Goal: Task Accomplishment & Management: Manage account settings

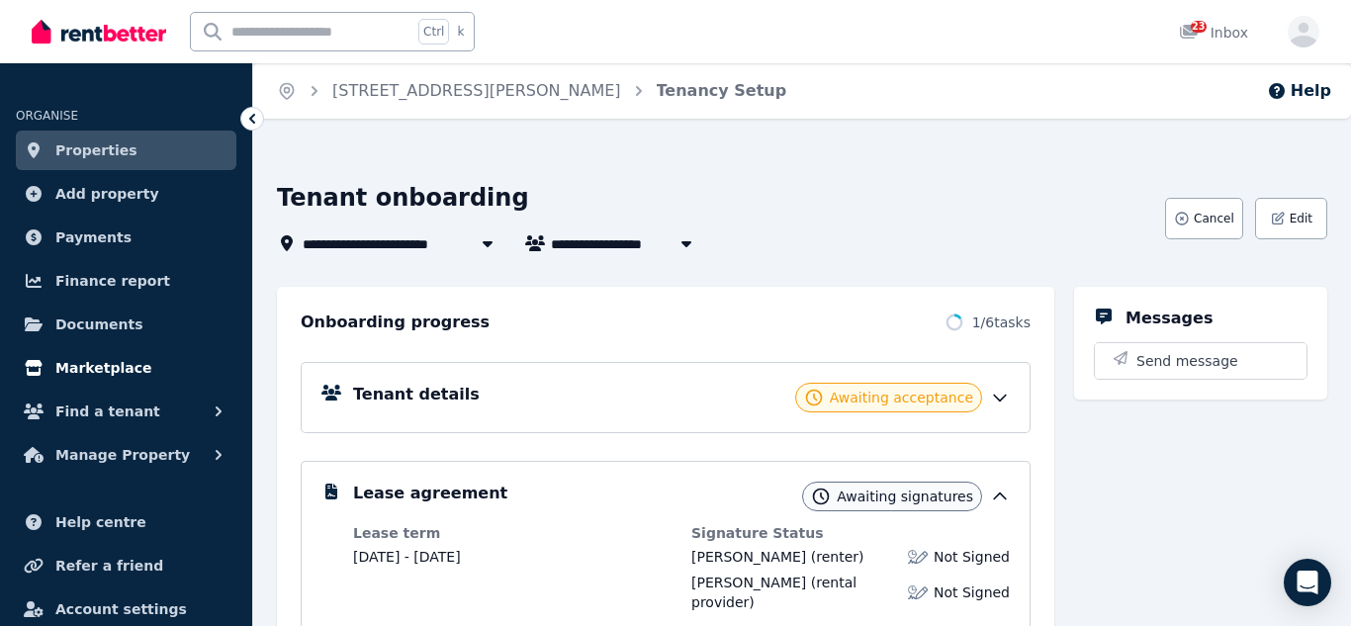
scroll to position [41, 0]
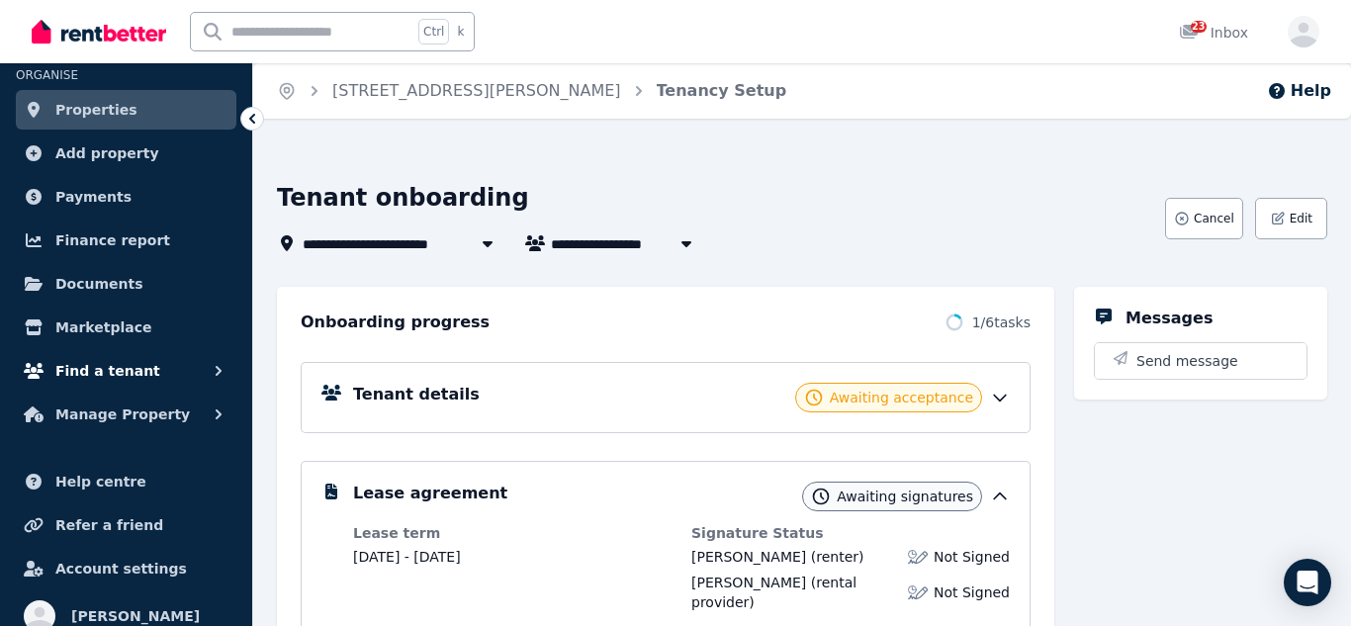
click at [123, 371] on span "Find a tenant" at bounding box center [107, 371] width 105 height 24
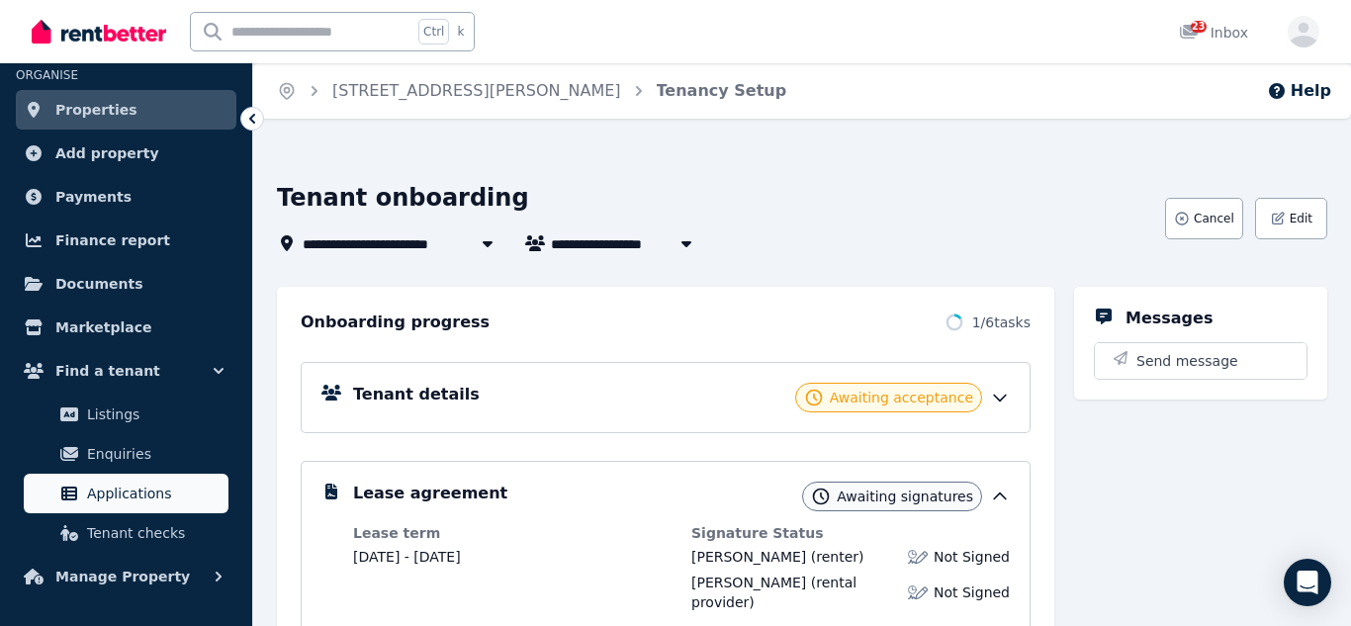
click at [127, 481] on span "Applications" at bounding box center [153, 493] width 133 height 24
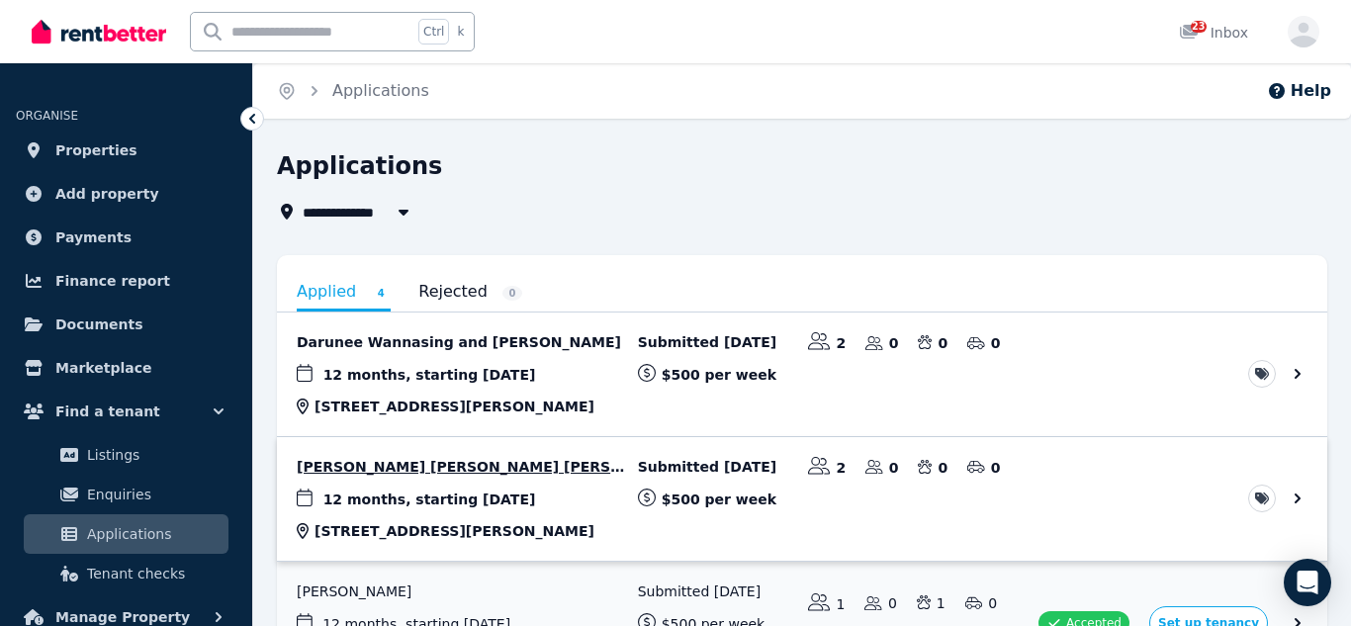
click at [401, 464] on link "View application: Brenda Giselle Malaguti Suarez and Gonzalo Baranda Mena" at bounding box center [802, 499] width 1050 height 124
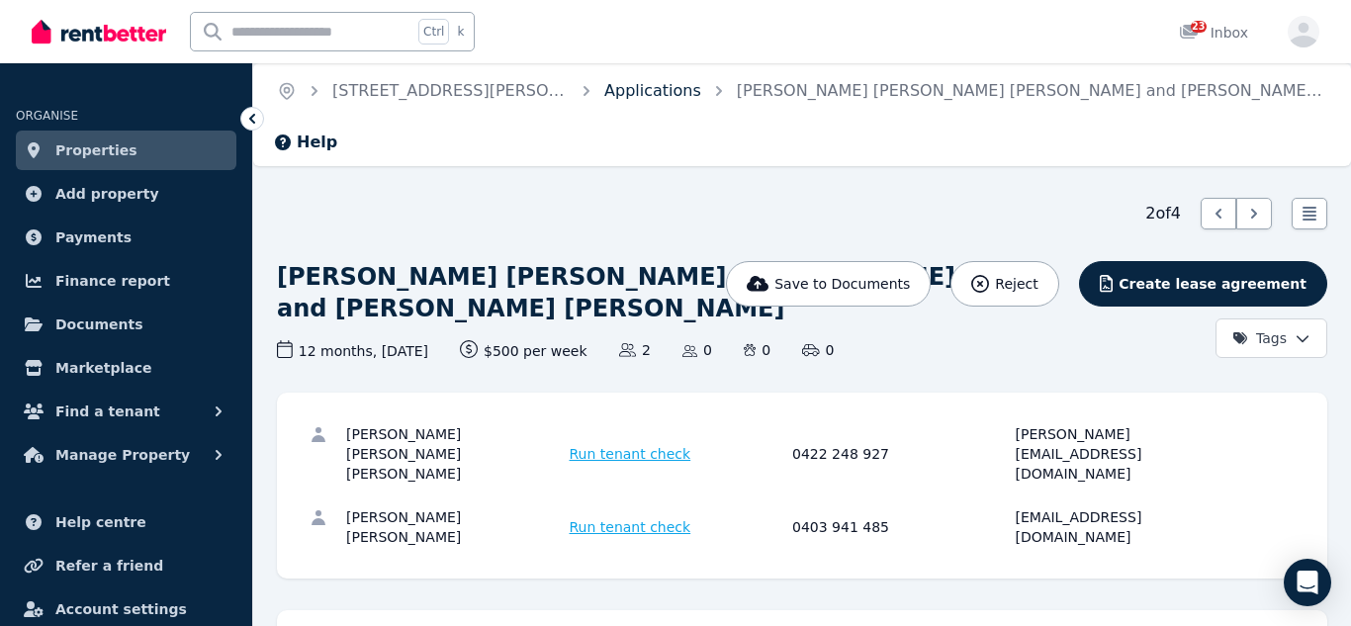
click at [614, 99] on link "Applications" at bounding box center [652, 90] width 97 height 19
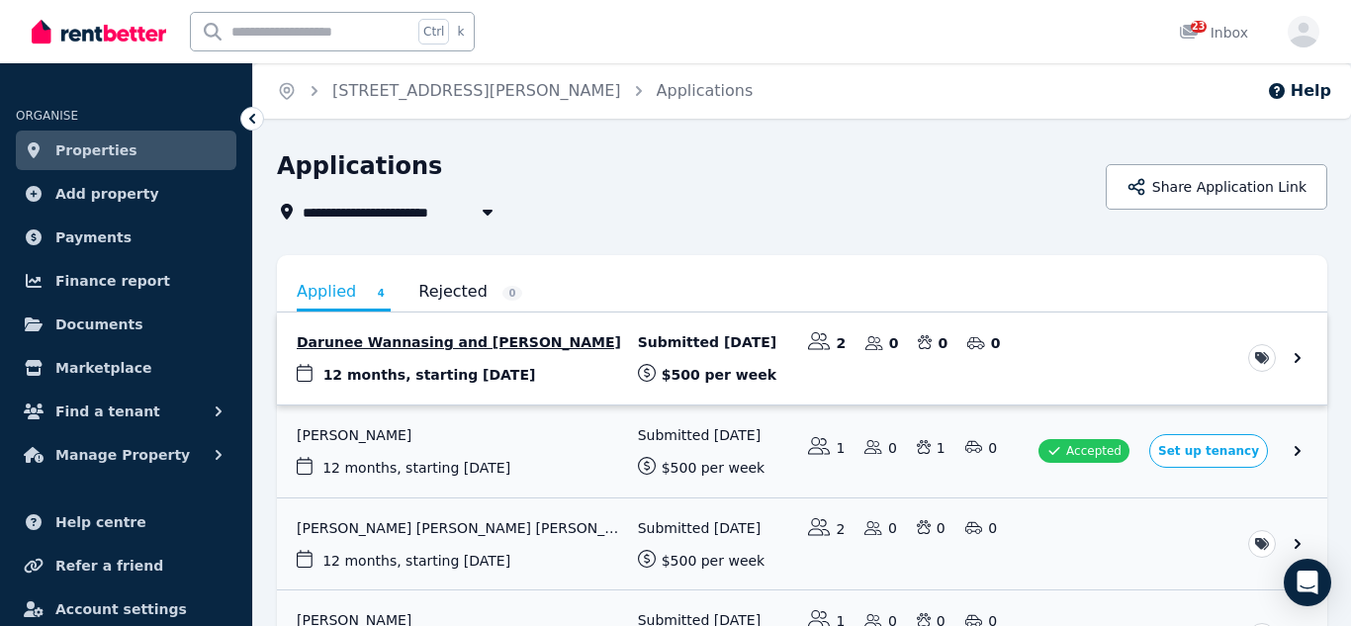
click at [529, 326] on link "View application: Darunee Wannasing and Natcha Juthanon" at bounding box center [802, 358] width 1050 height 92
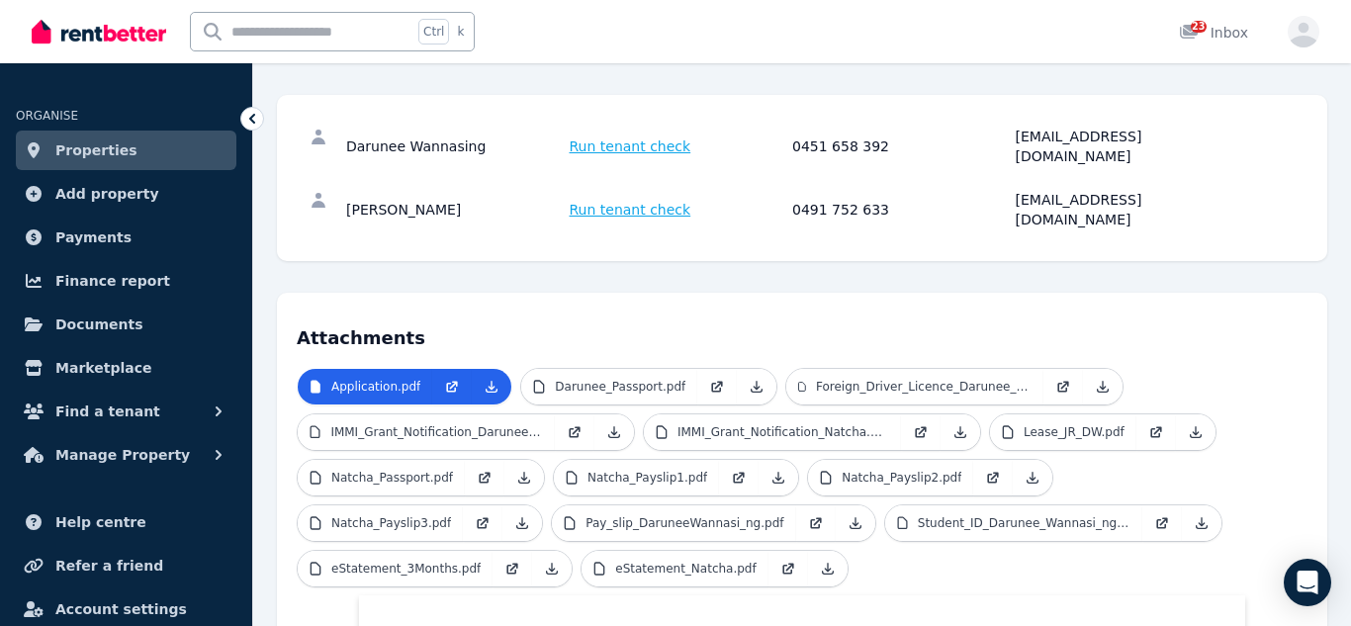
scroll to position [248, 0]
click at [582, 378] on p "Darunee_Passport.pdf" at bounding box center [620, 386] width 131 height 16
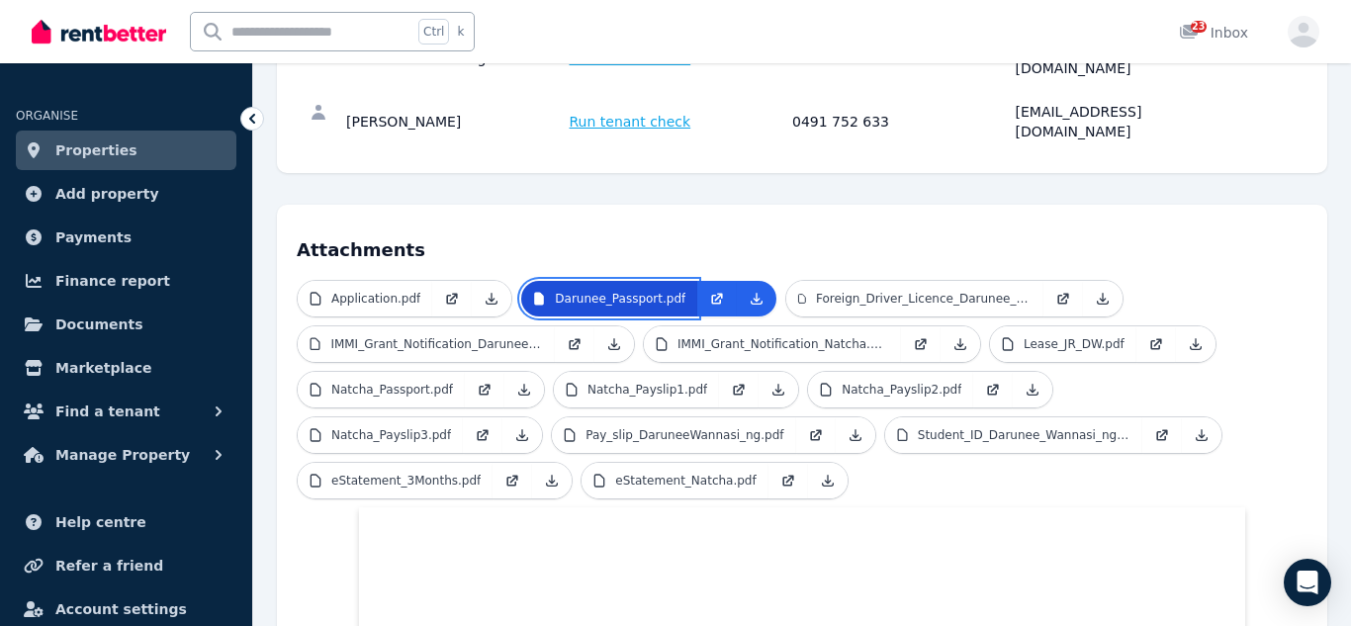
scroll to position [327, 0]
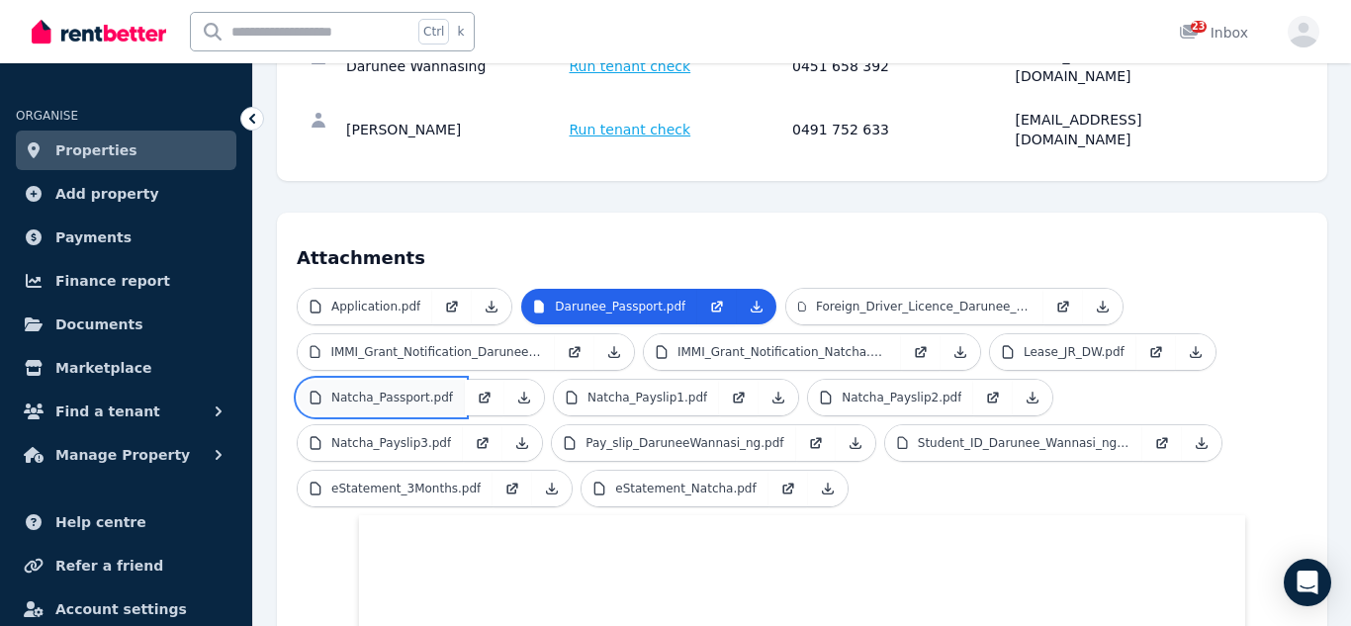
click at [443, 390] on p "Natcha_Passport.pdf" at bounding box center [392, 398] width 122 height 16
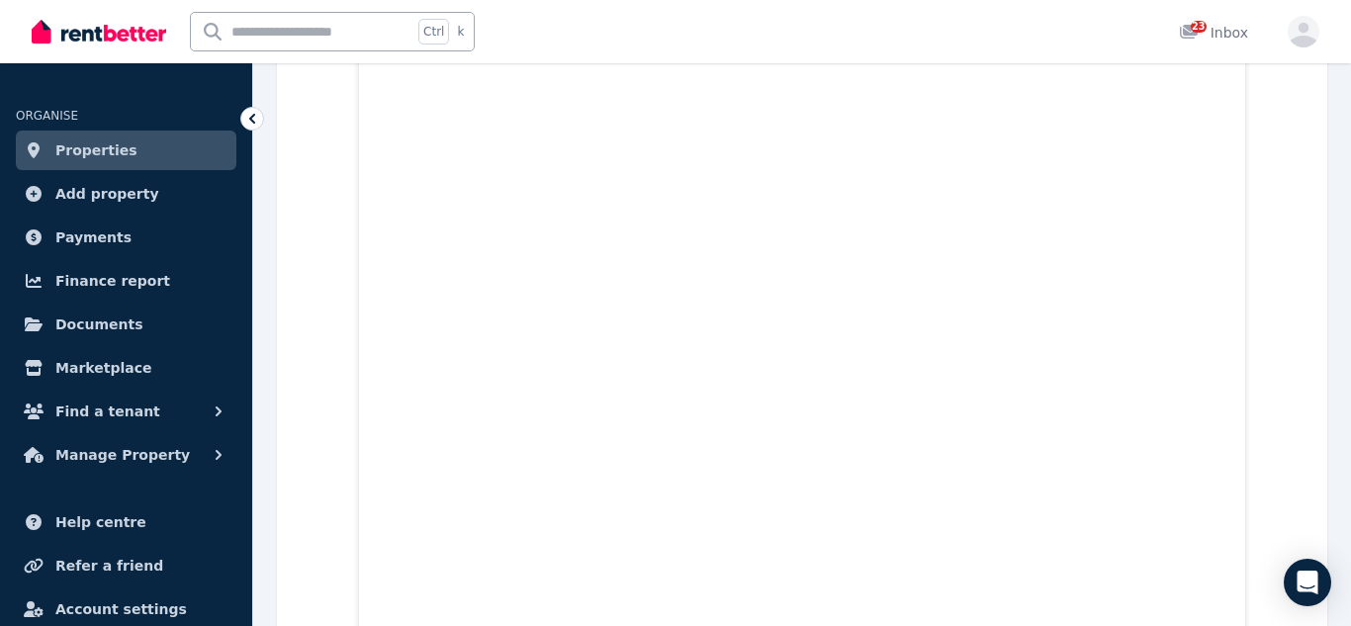
scroll to position [0, 0]
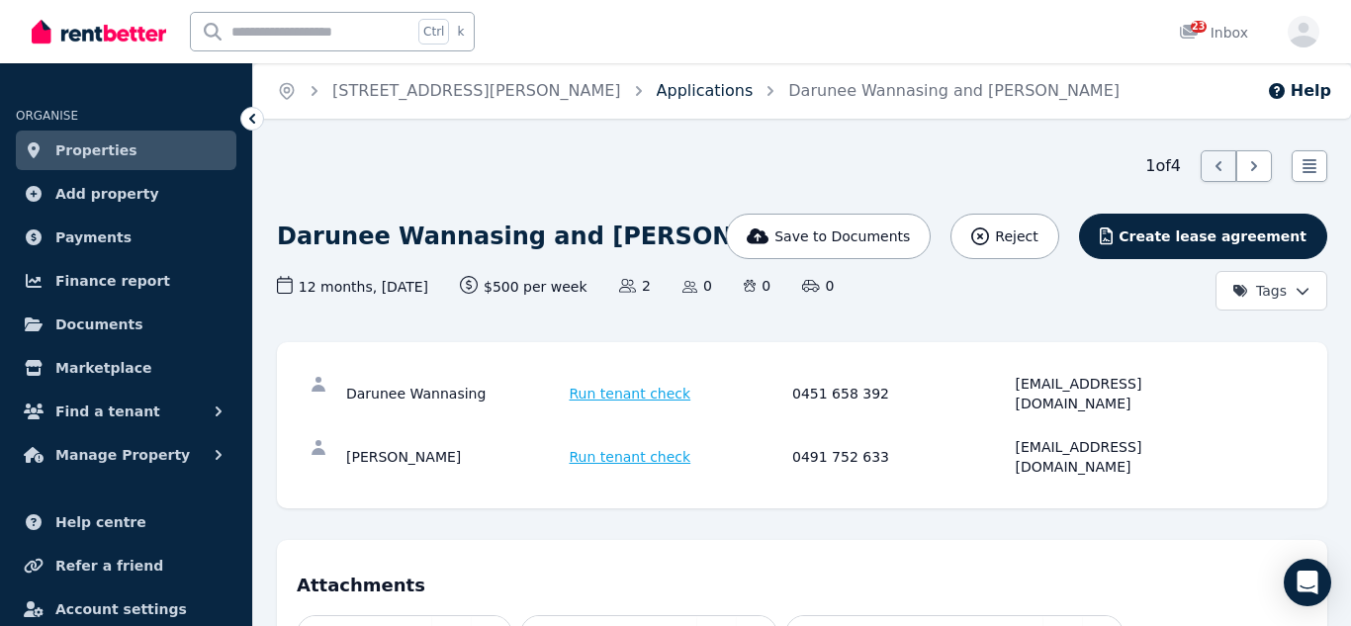
click at [656, 88] on link "Applications" at bounding box center [704, 90] width 97 height 19
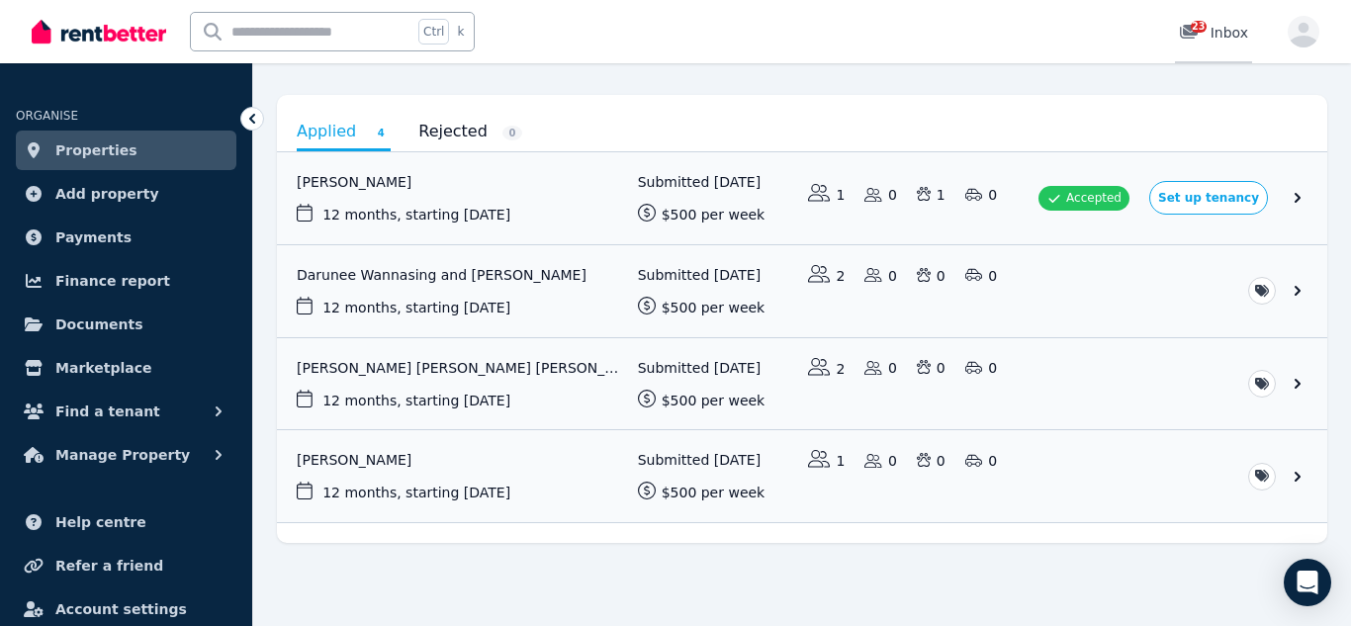
click at [1192, 27] on span "23" at bounding box center [1198, 27] width 16 height 12
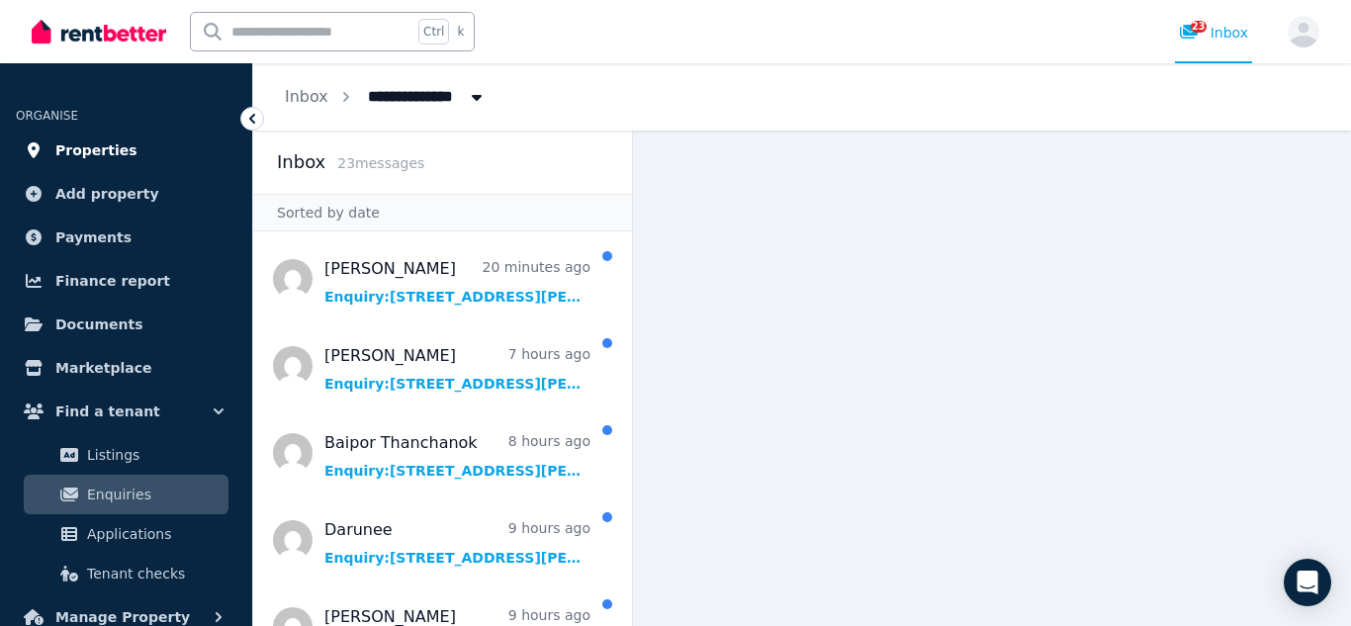
click at [86, 148] on span "Properties" at bounding box center [96, 150] width 82 height 24
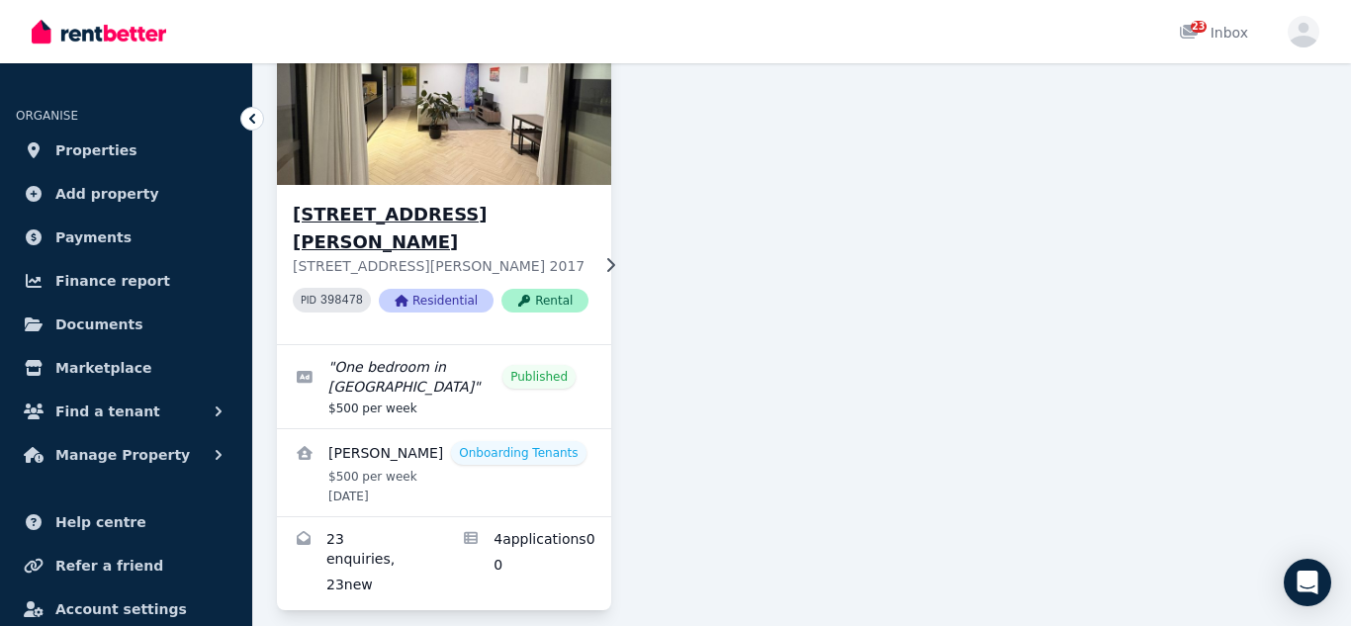
scroll to position [226, 0]
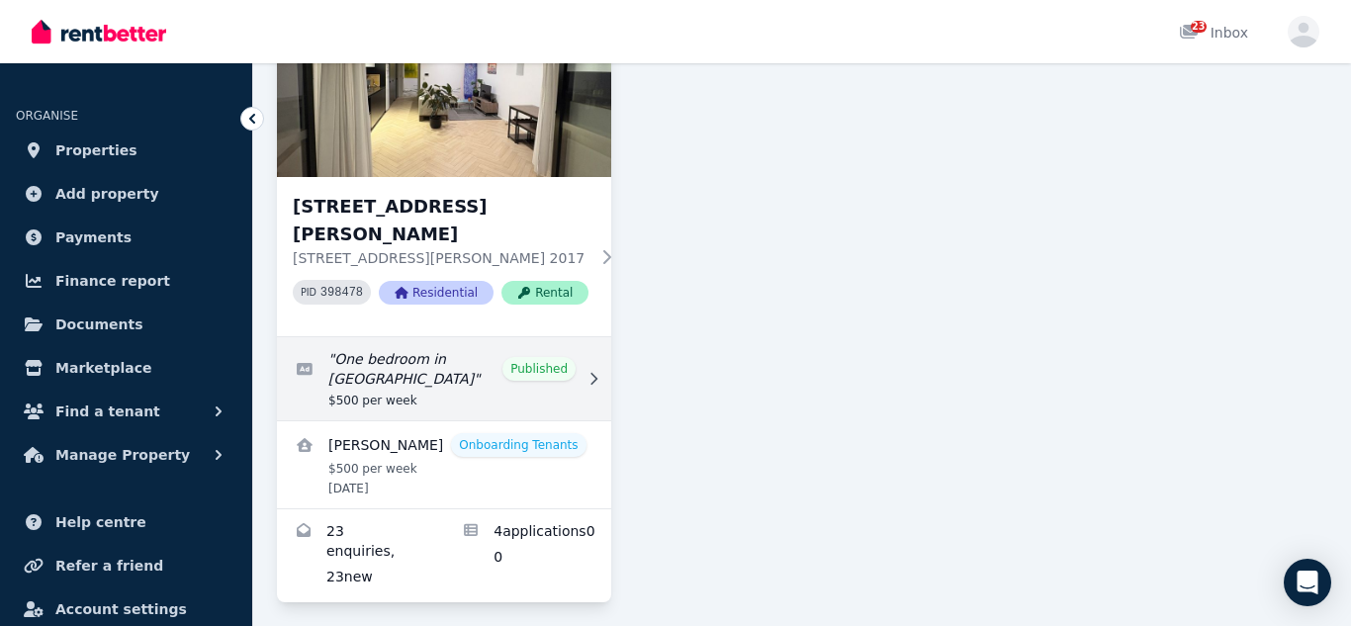
click at [541, 338] on link "Edit listing: One bedroom in Waterloo" at bounding box center [444, 378] width 334 height 83
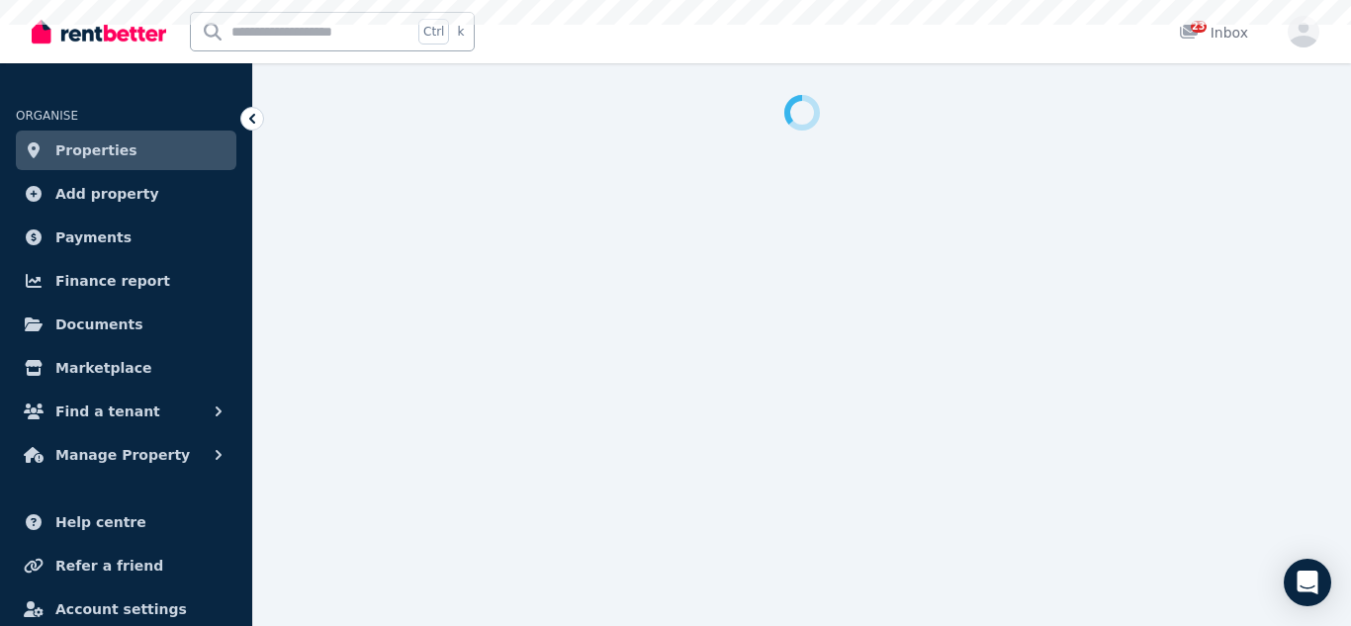
select select "***"
select select "**********"
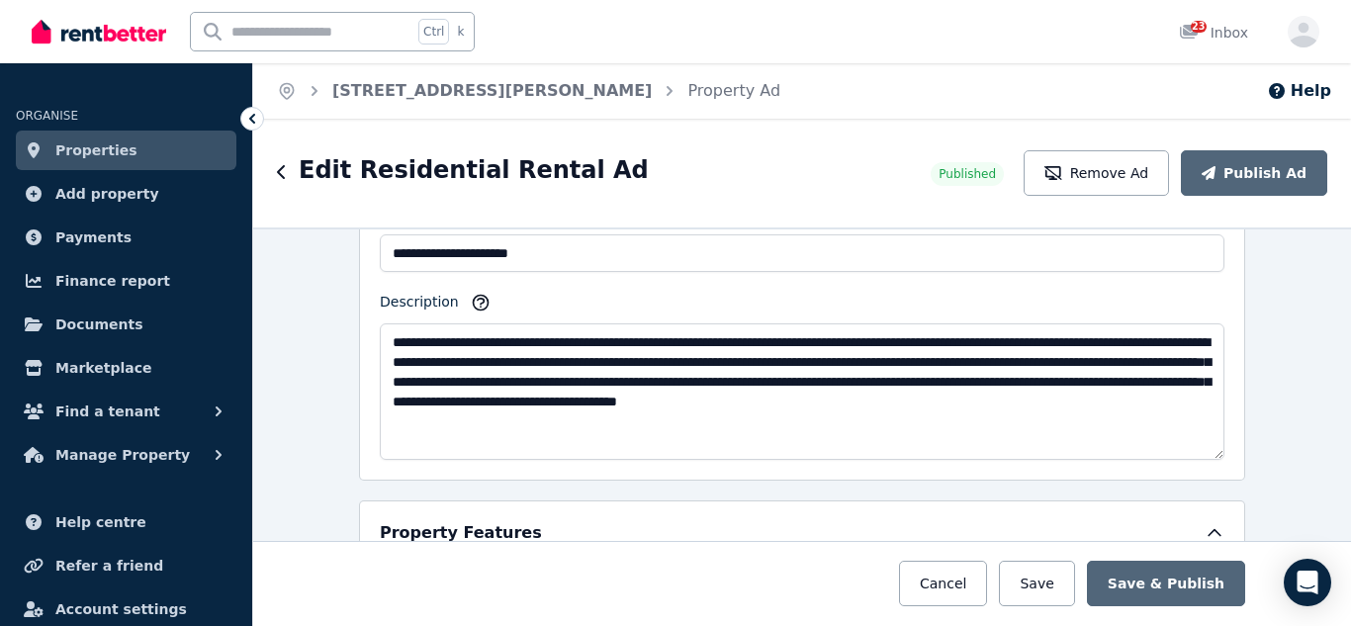
scroll to position [1358, 0]
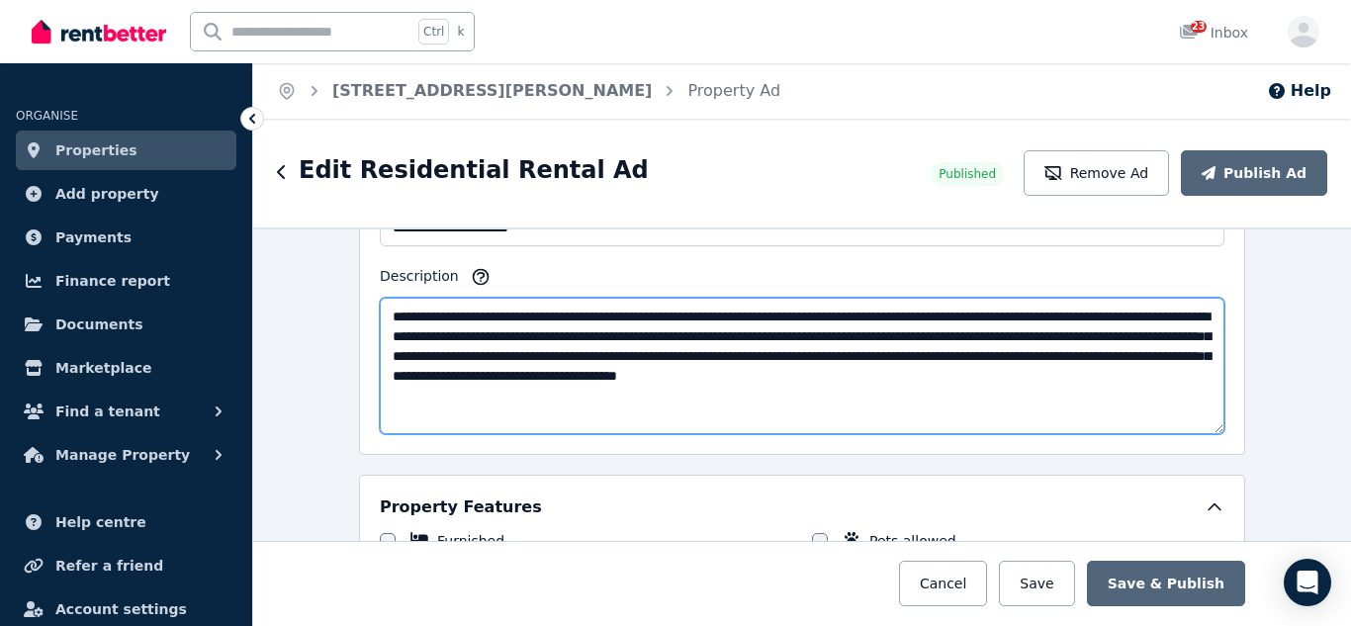
click at [771, 354] on textarea "**********" at bounding box center [802, 366] width 844 height 136
click at [655, 401] on textarea "**********" at bounding box center [802, 366] width 844 height 136
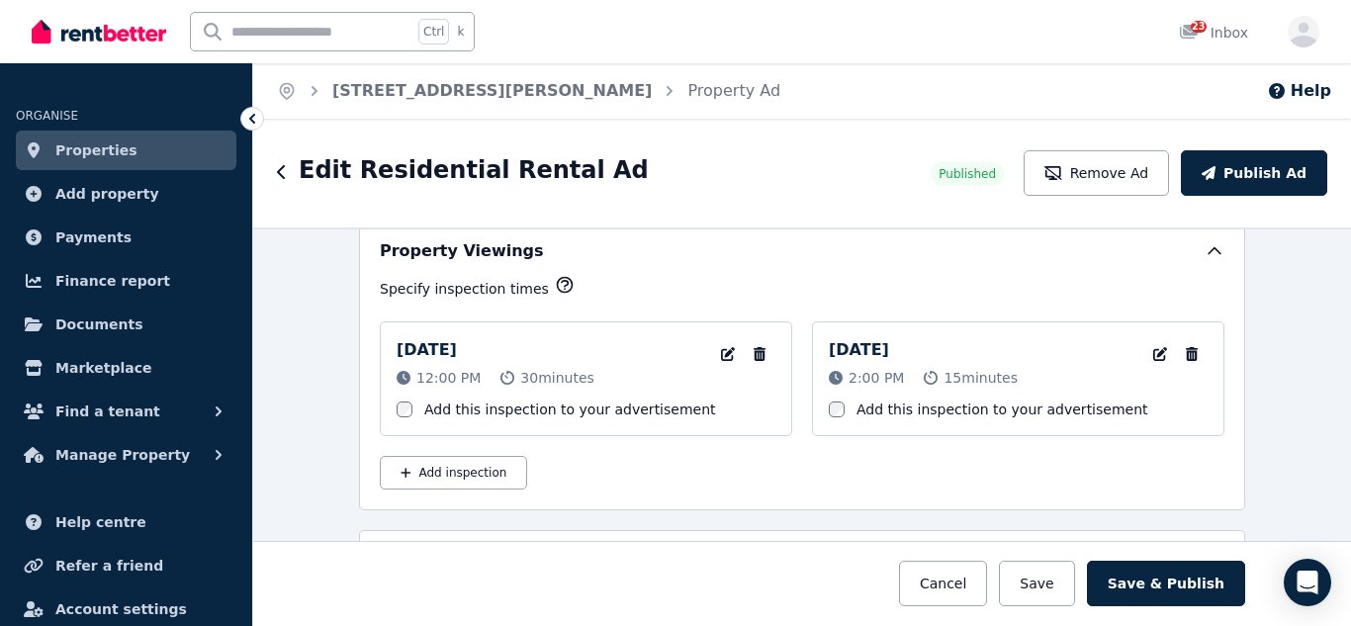
scroll to position [3186, 0]
type textarea "**********"
click at [759, 351] on icon "button" at bounding box center [759, 353] width 12 height 14
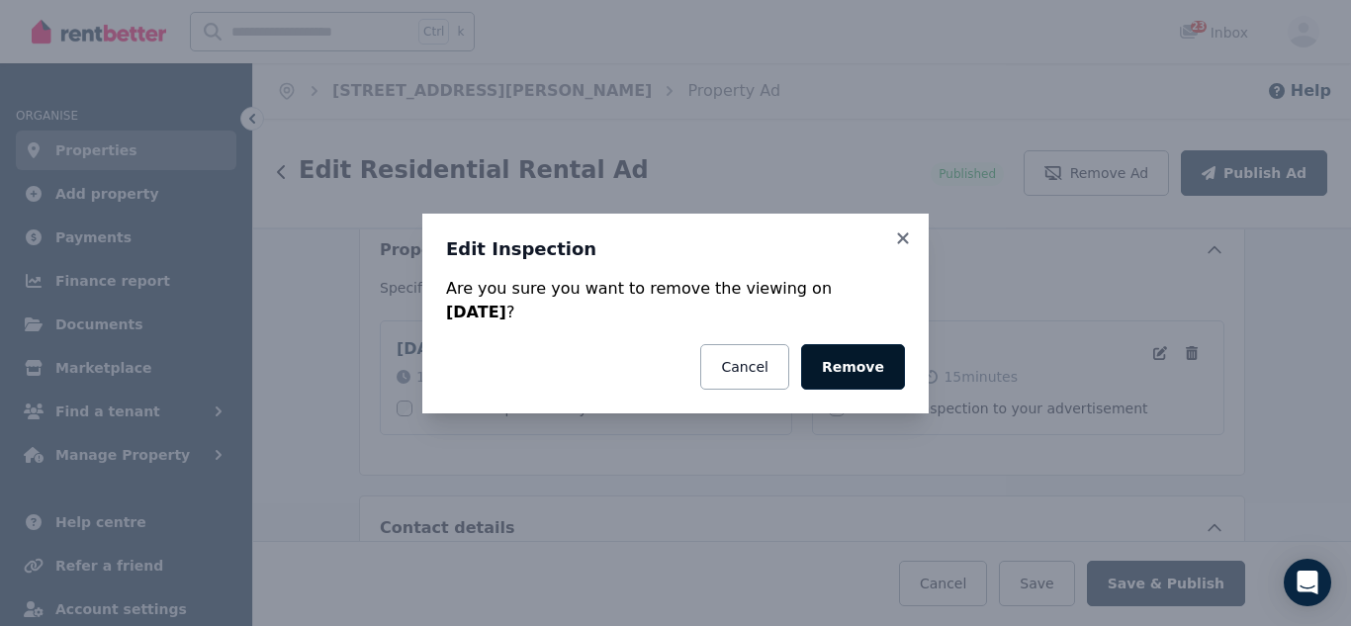
click at [861, 370] on button "Remove" at bounding box center [853, 366] width 104 height 45
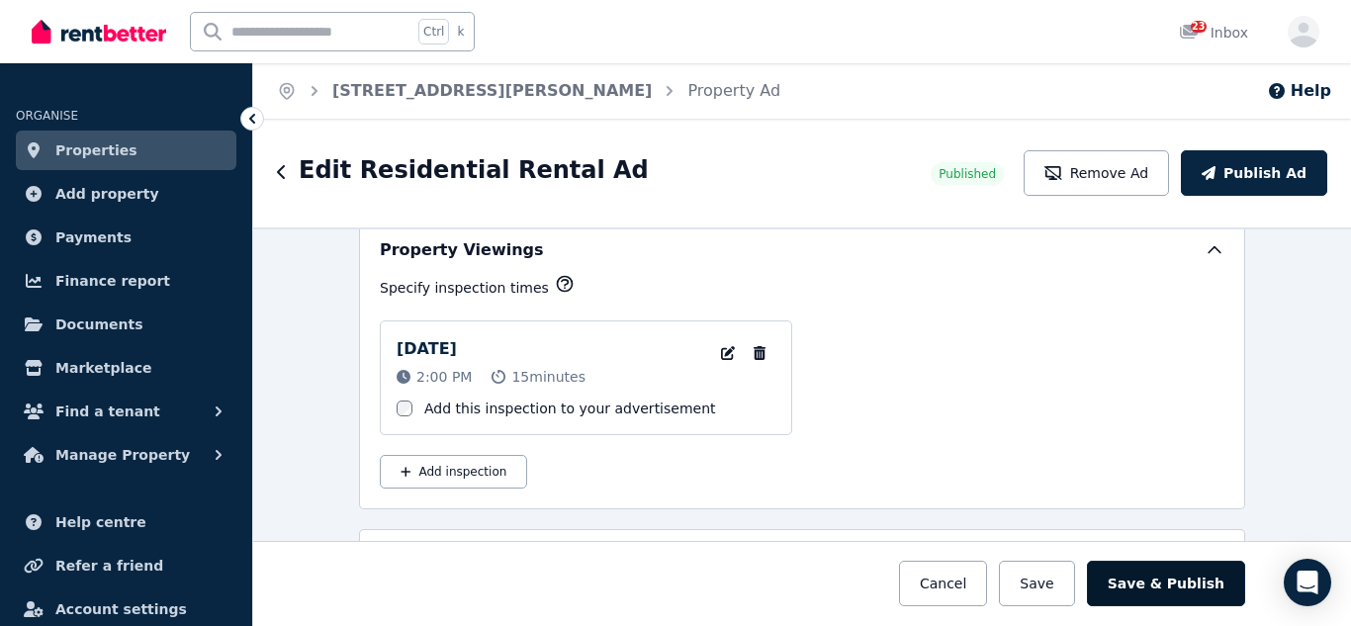
click at [1162, 591] on button "Save & Publish" at bounding box center [1166, 583] width 158 height 45
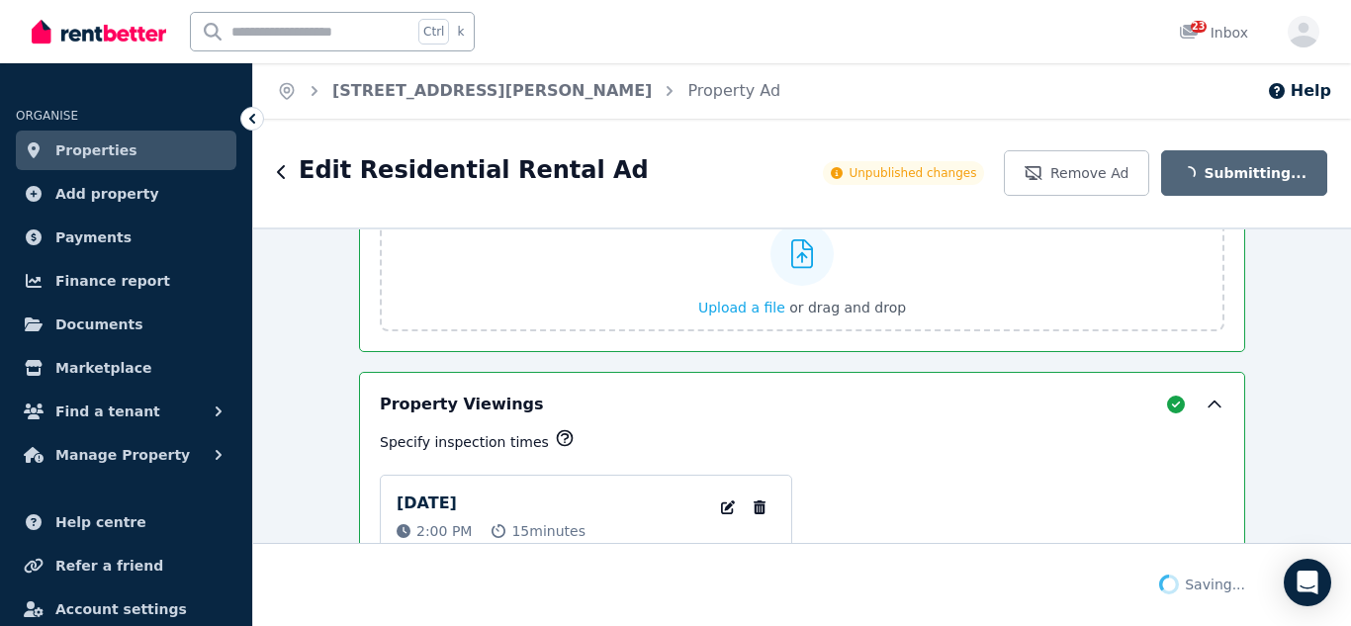
scroll to position [3340, 0]
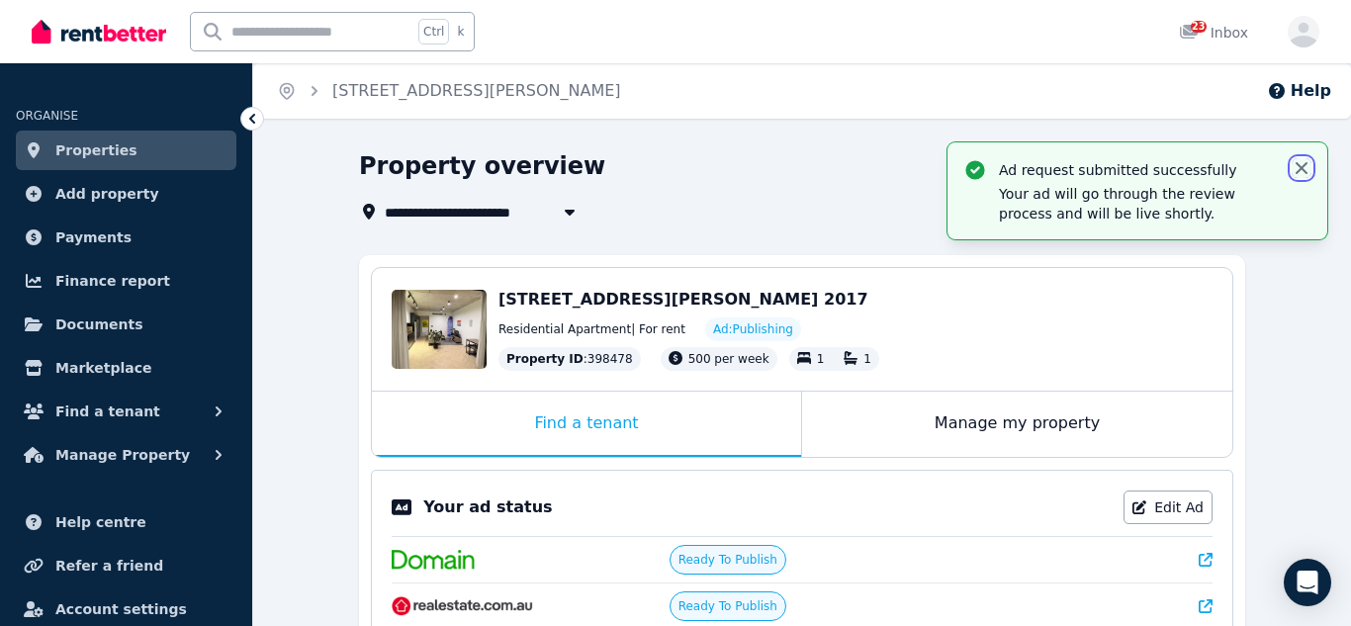
click at [1301, 162] on icon "button" at bounding box center [1301, 168] width 20 height 20
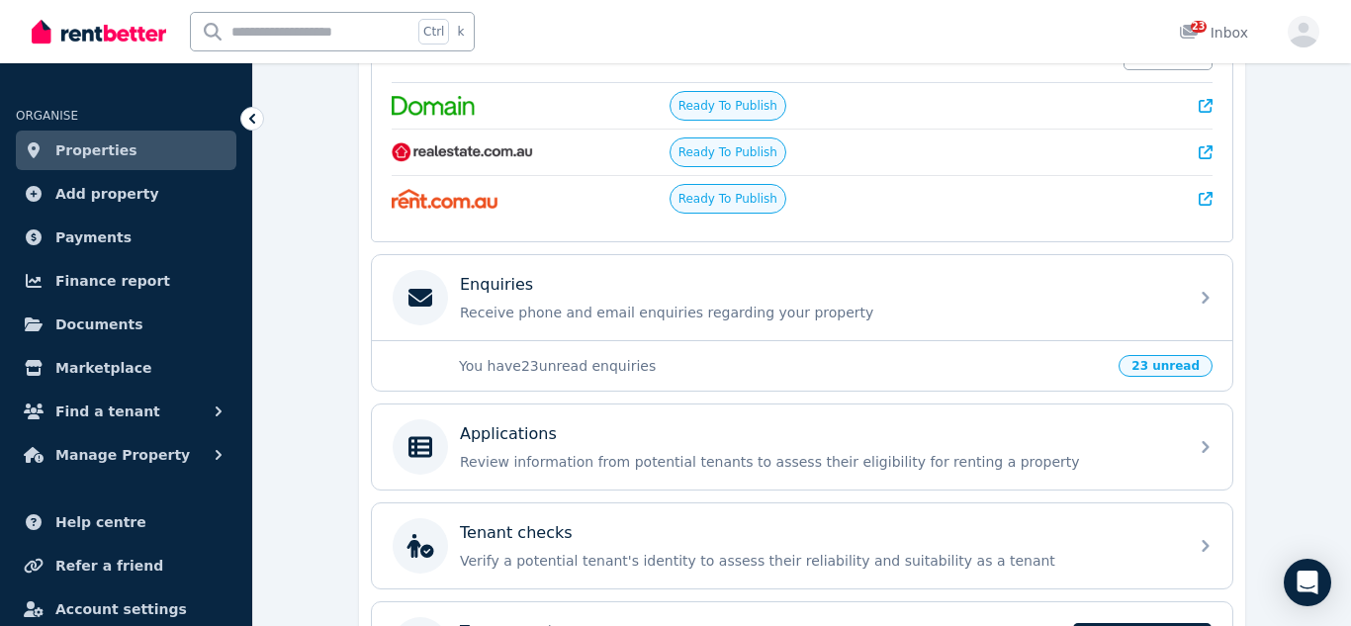
scroll to position [469, 0]
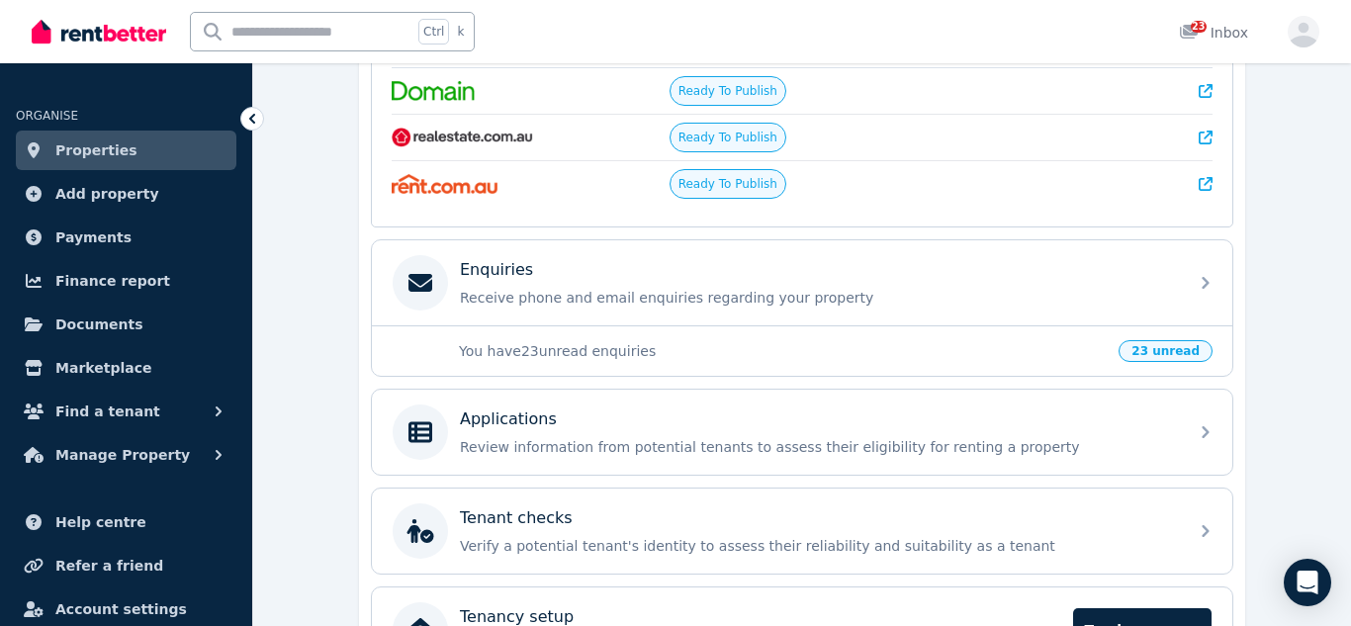
click at [843, 448] on p "Review information from potential tenants to assess their eligibility for renti…" at bounding box center [818, 447] width 716 height 20
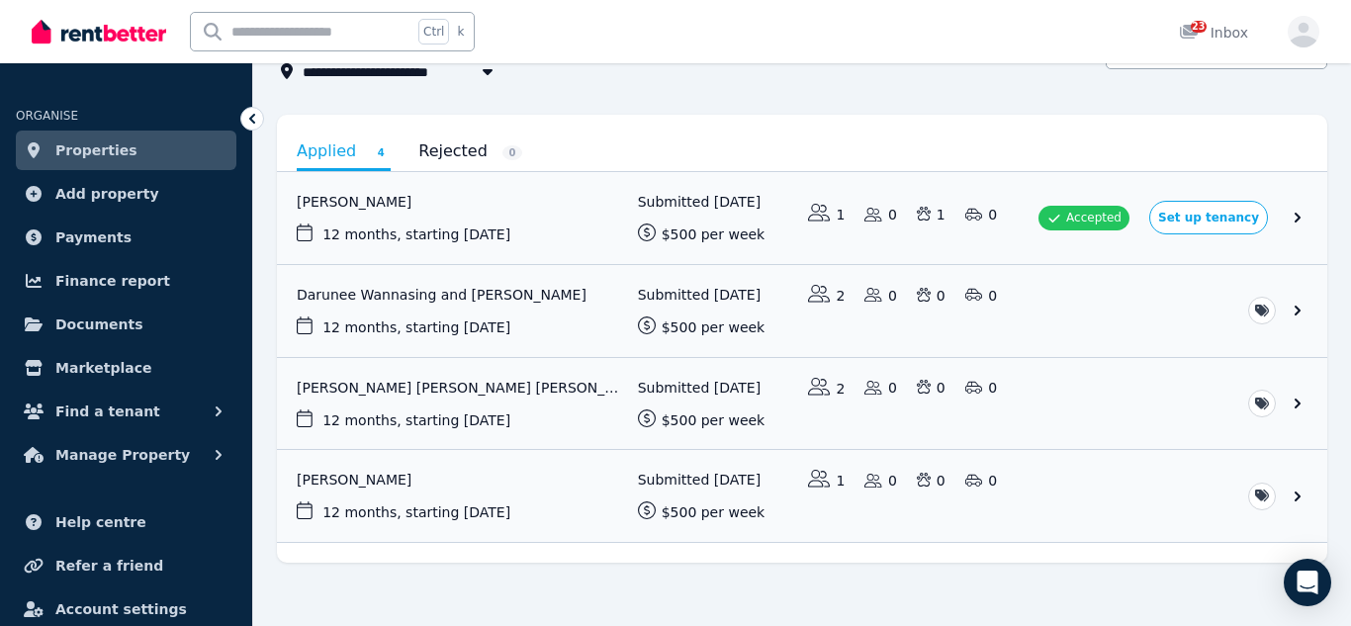
scroll to position [160, 0]
